Goal: Find specific page/section: Find specific page/section

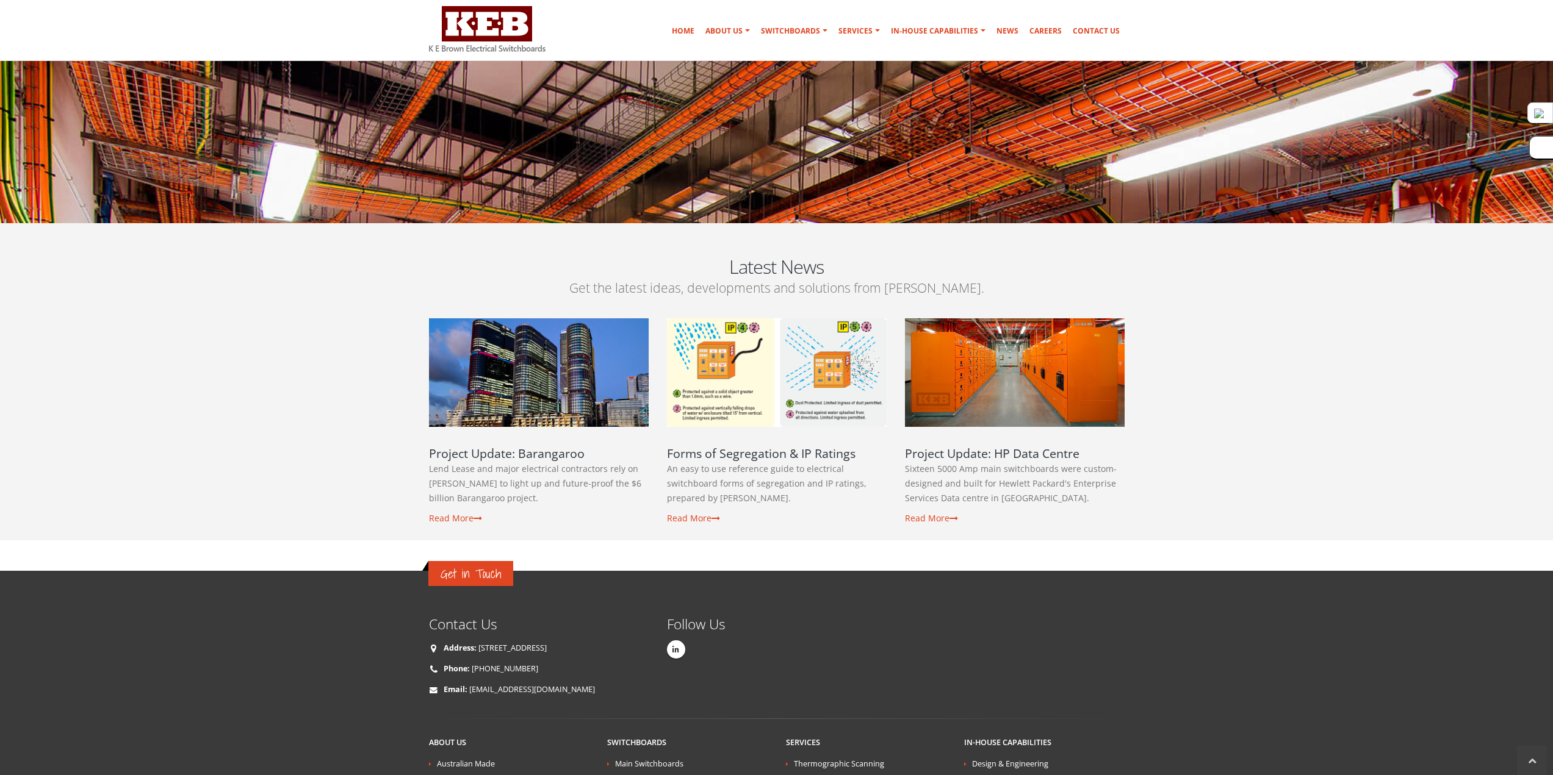
scroll to position [2007, 0]
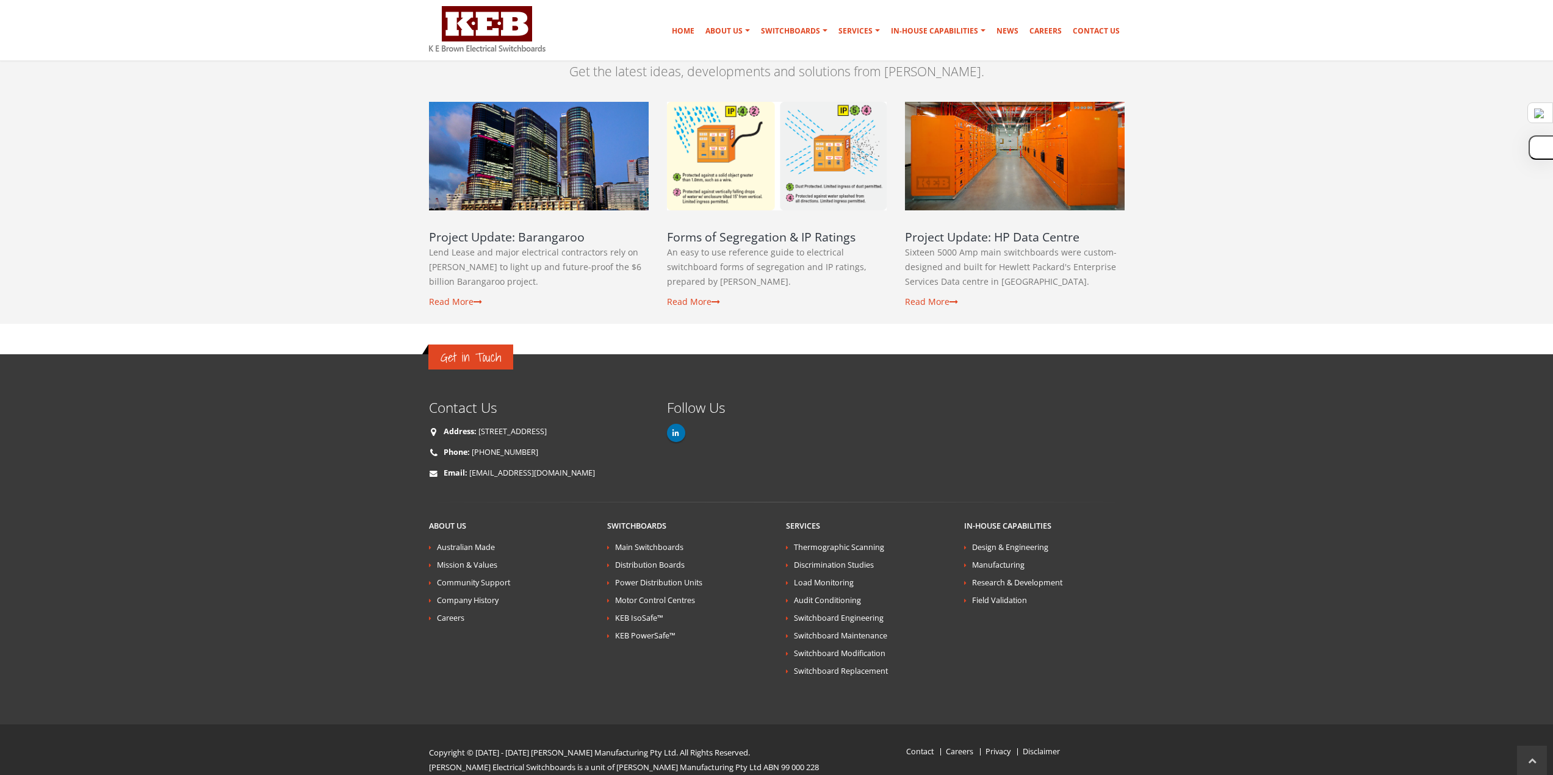
click at [680, 424] on link at bounding box center [676, 433] width 18 height 18
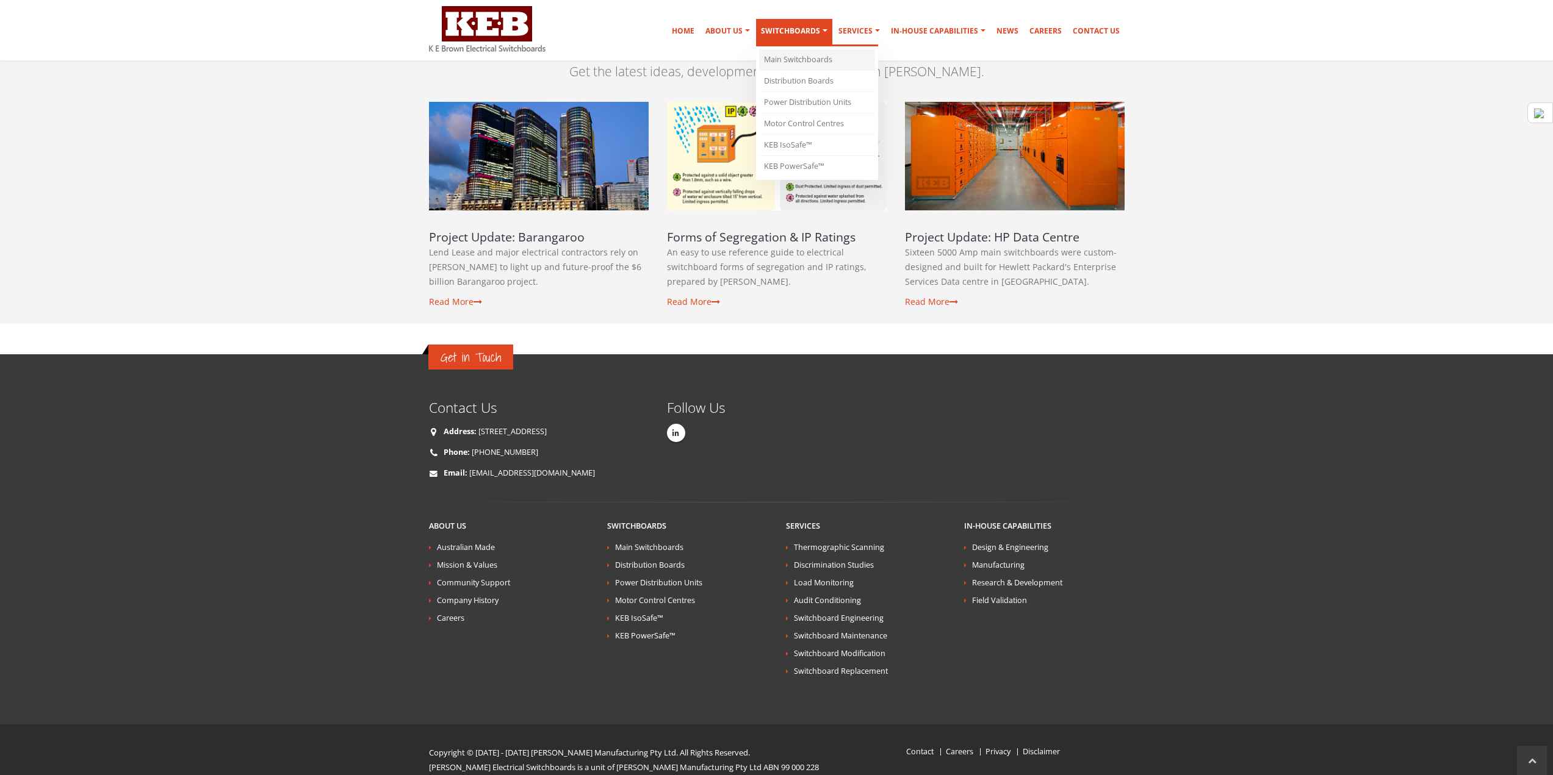
click at [798, 56] on link "Main Switchboards" at bounding box center [817, 59] width 116 height 21
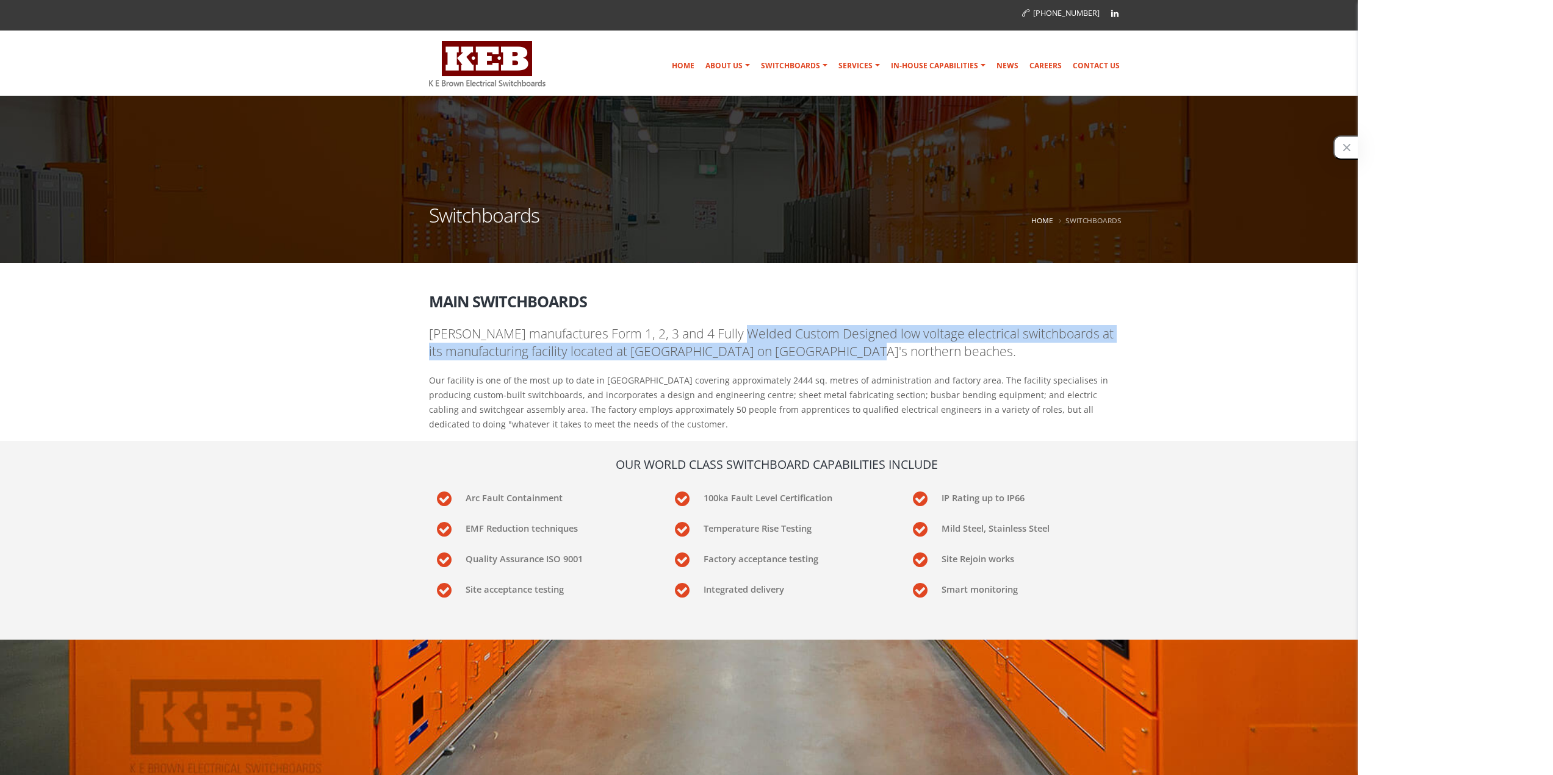
drag, startPoint x: 747, startPoint y: 334, endPoint x: 1025, endPoint y: 354, distance: 278.9
click at [1025, 354] on p "[PERSON_NAME] manufactures Form 1, 2, 3 and 4 Fully Welded Custom Designed low …" at bounding box center [776, 343] width 695 height 36
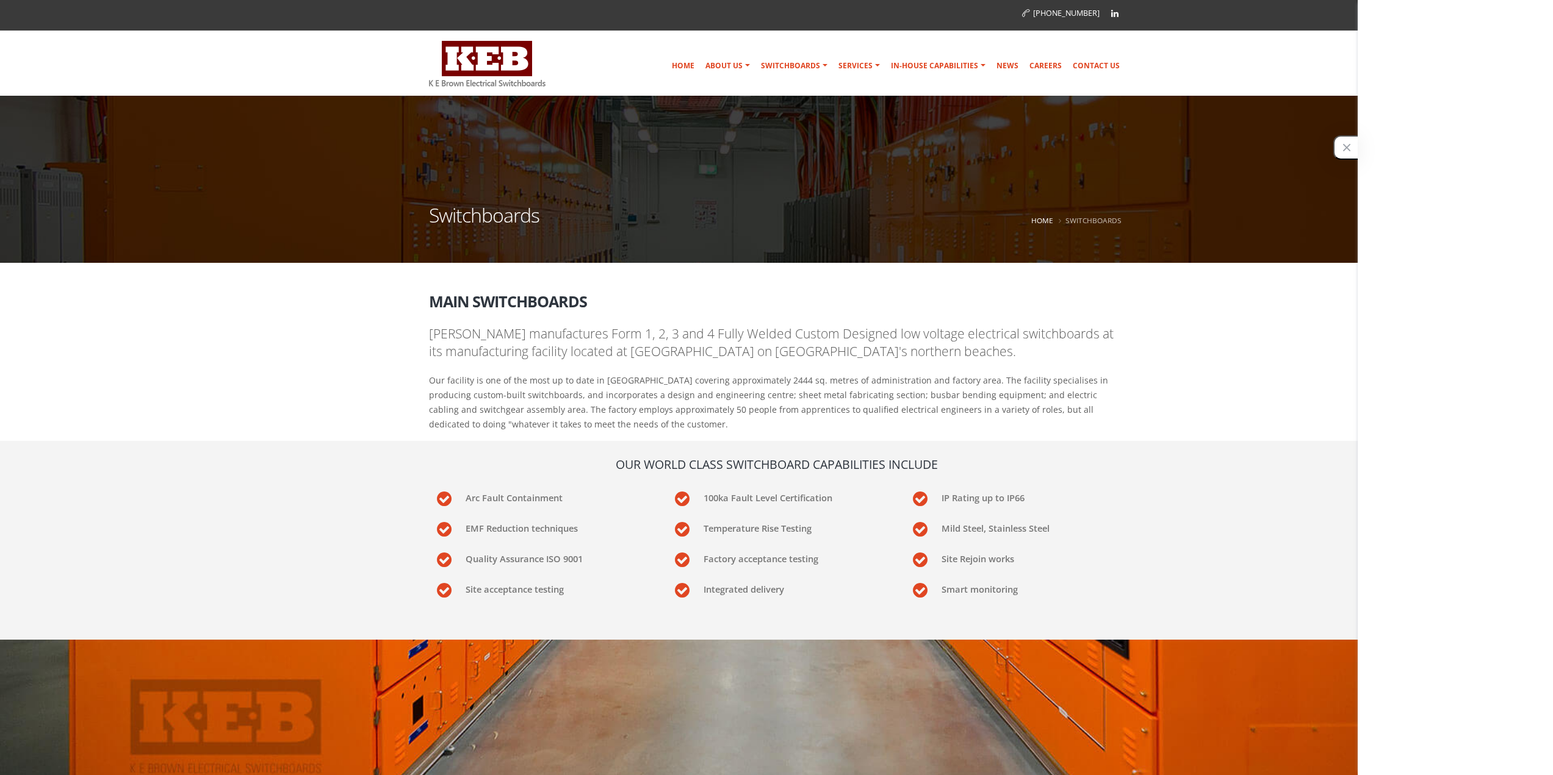
click at [1007, 392] on p "Our facility is one of the most up to date in [GEOGRAPHIC_DATA] covering approx…" at bounding box center [776, 402] width 695 height 59
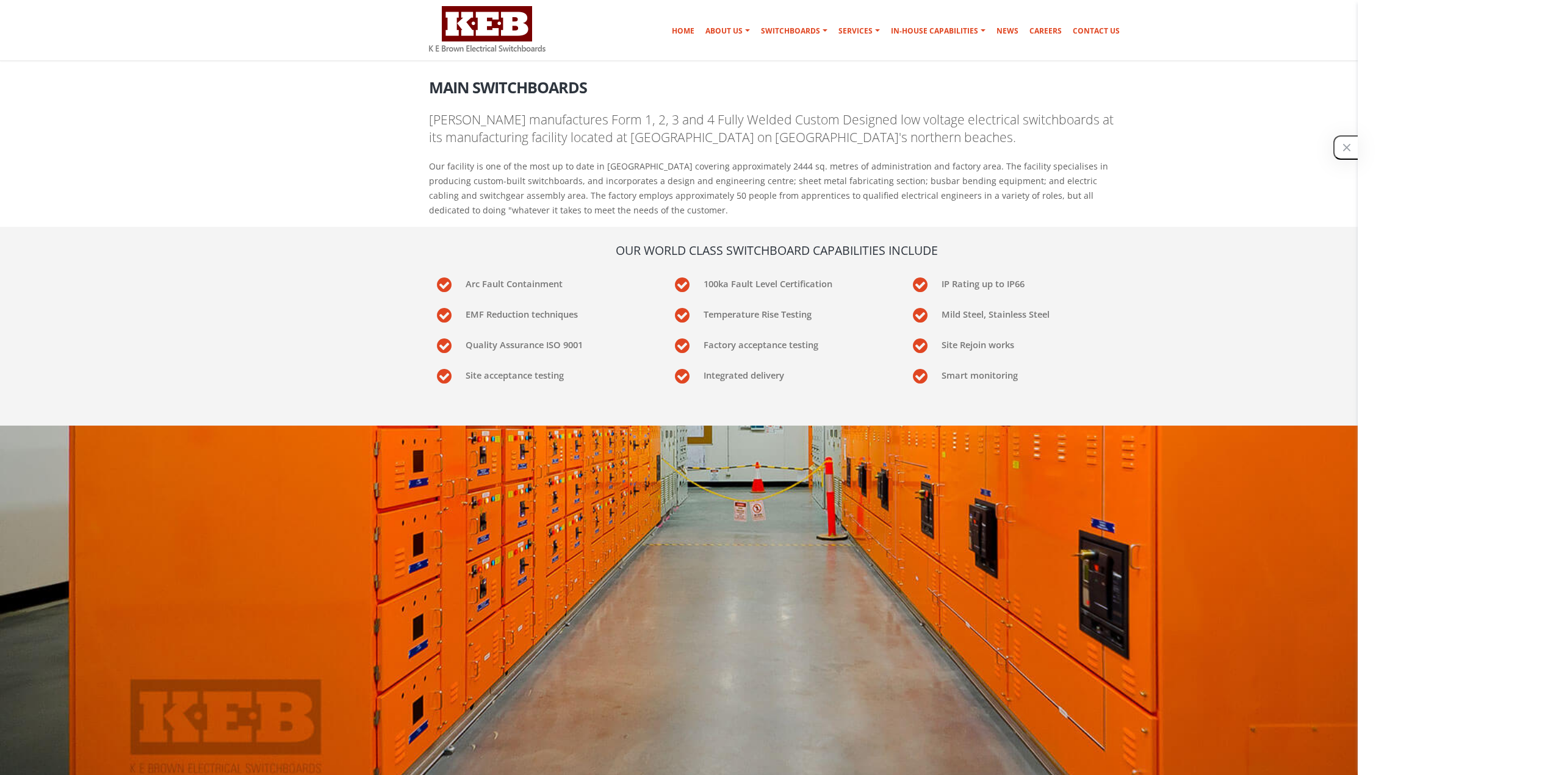
scroll to position [183, 0]
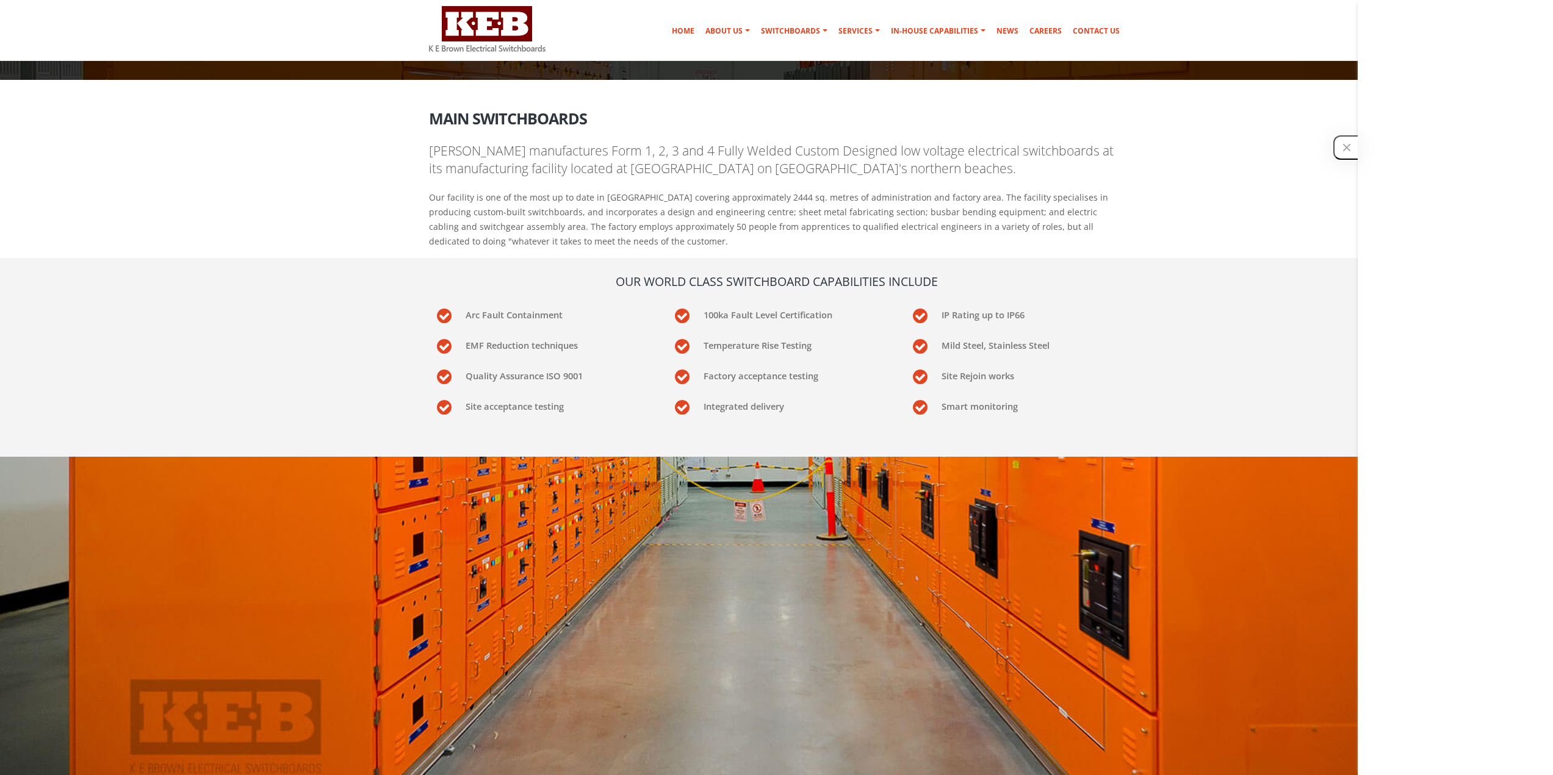
click at [630, 215] on p "Our facility is one of the most up to date in [GEOGRAPHIC_DATA] covering approx…" at bounding box center [776, 219] width 695 height 59
drag, startPoint x: 630, startPoint y: 229, endPoint x: 701, endPoint y: 230, distance: 71.4
click at [701, 230] on p "Our facility is one of the most up to date in [GEOGRAPHIC_DATA] covering approx…" at bounding box center [776, 219] width 695 height 59
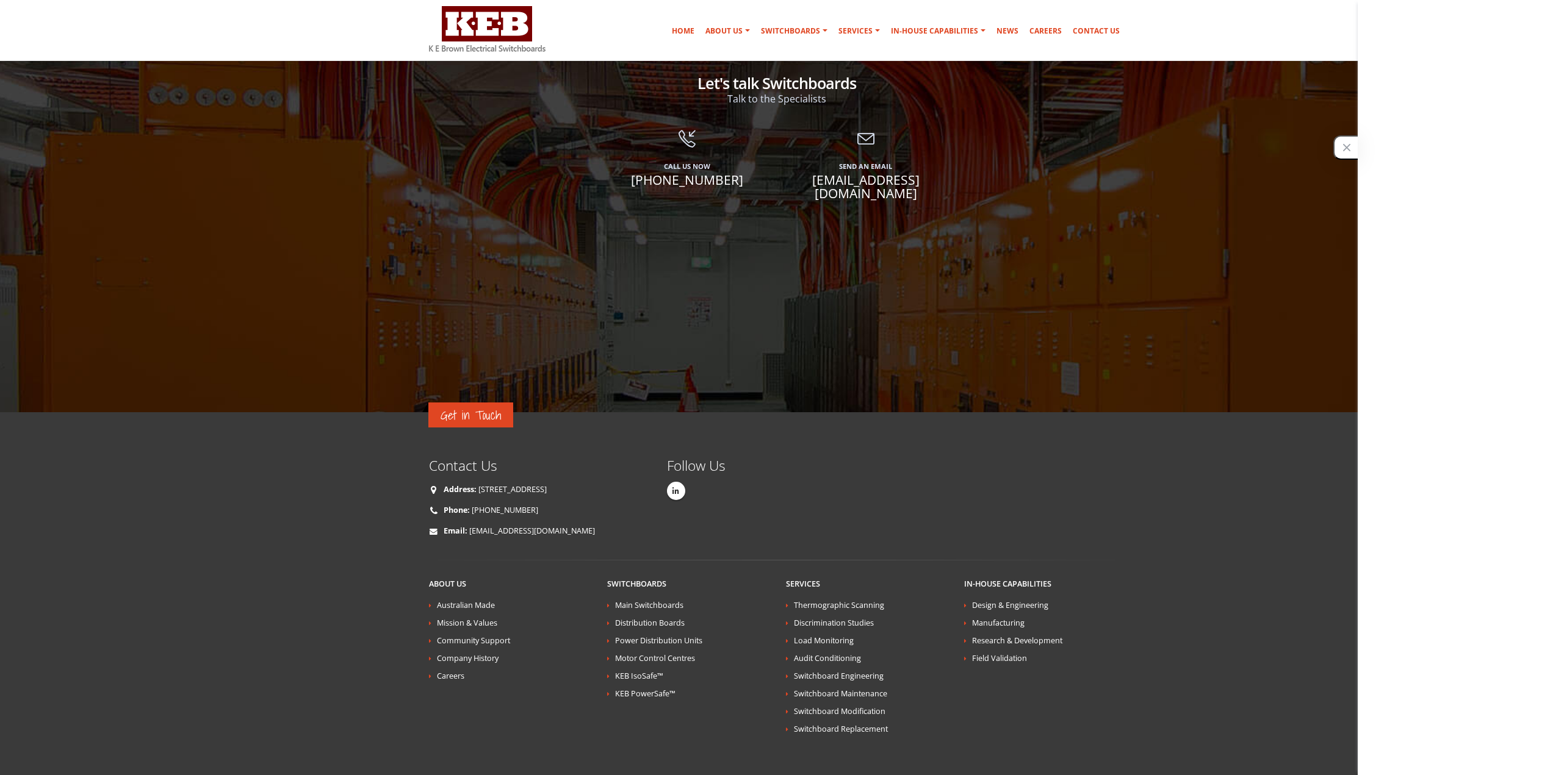
scroll to position [2667, 0]
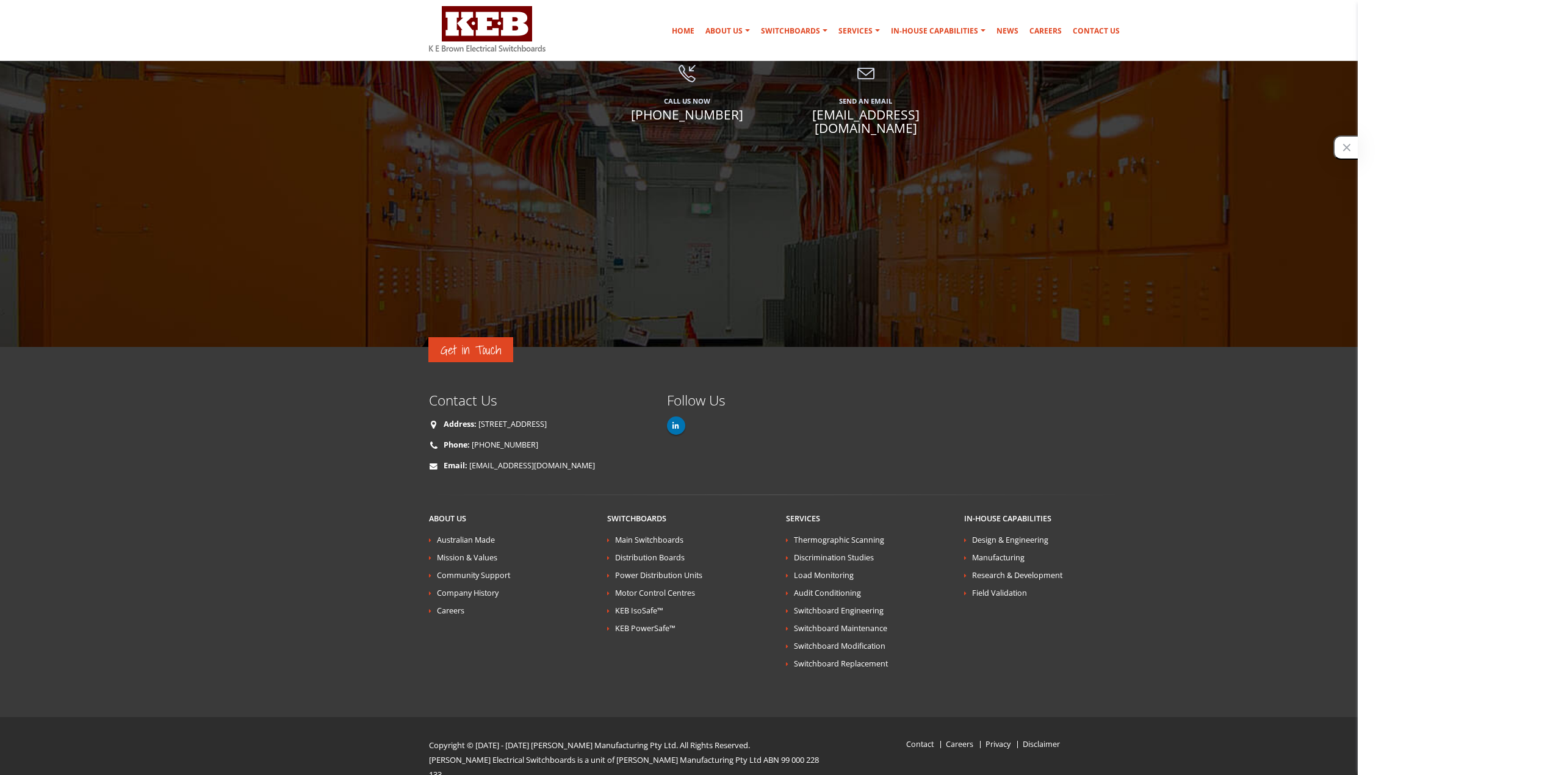
click at [680, 417] on link at bounding box center [676, 426] width 18 height 18
